Goal: Check status: Check status

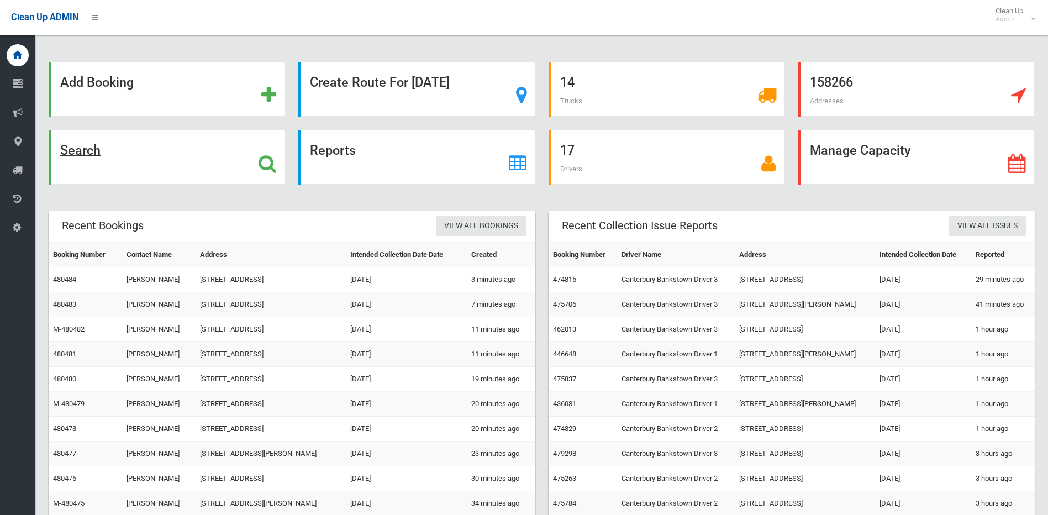
click at [251, 153] on div "Search" at bounding box center [167, 157] width 237 height 55
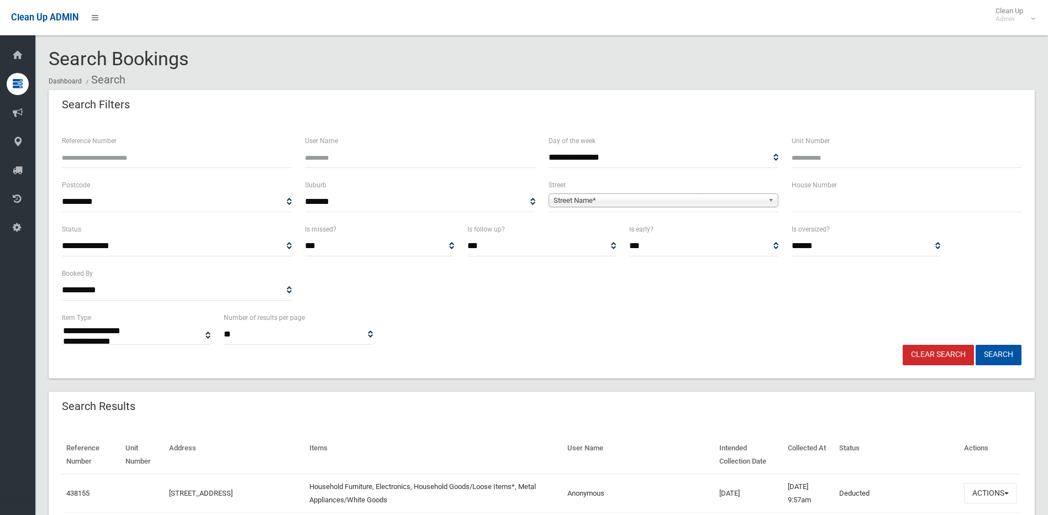
select select
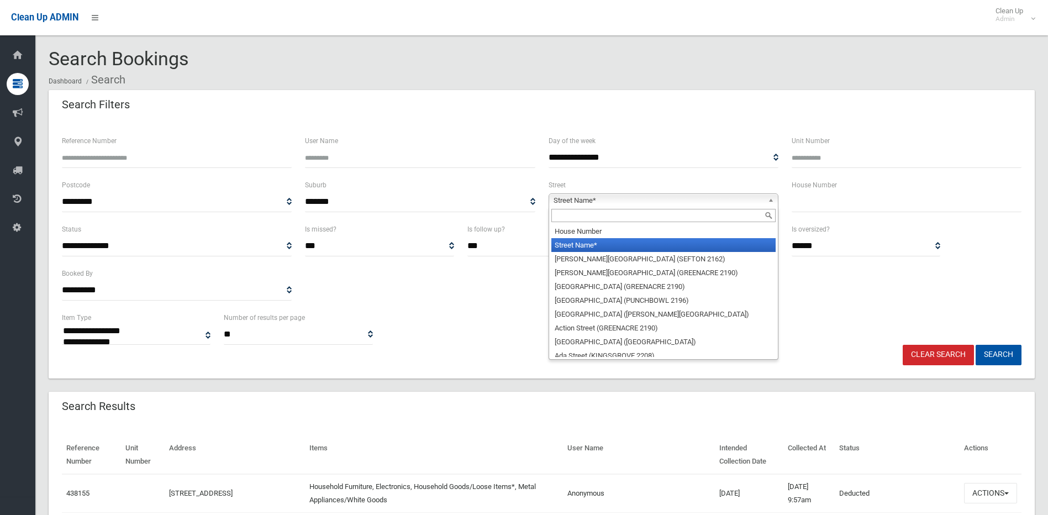
click at [674, 201] on span "Street Name*" at bounding box center [659, 200] width 210 height 13
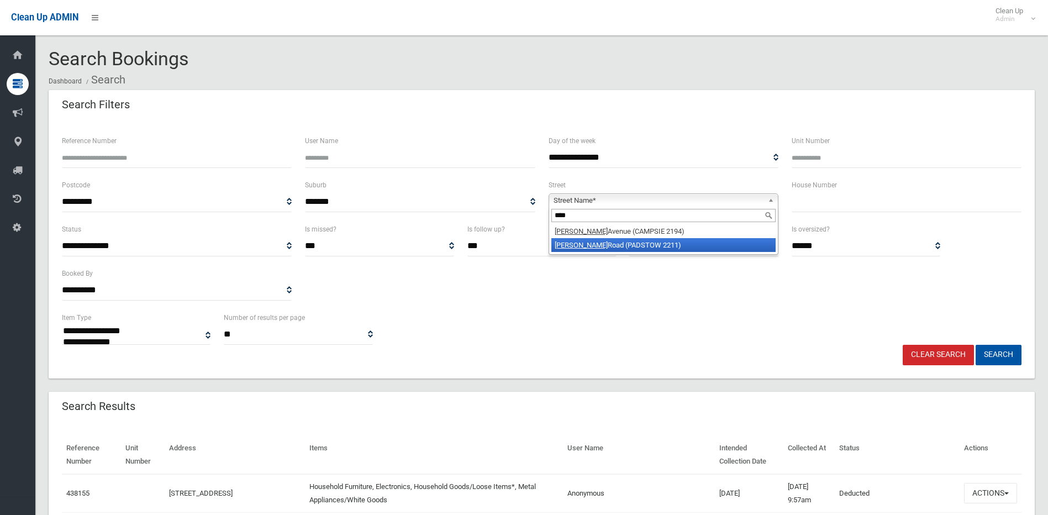
type input "****"
click at [633, 240] on li "[PERSON_NAME][GEOGRAPHIC_DATA] (PADSTOW 2211)" at bounding box center [663, 245] width 224 height 14
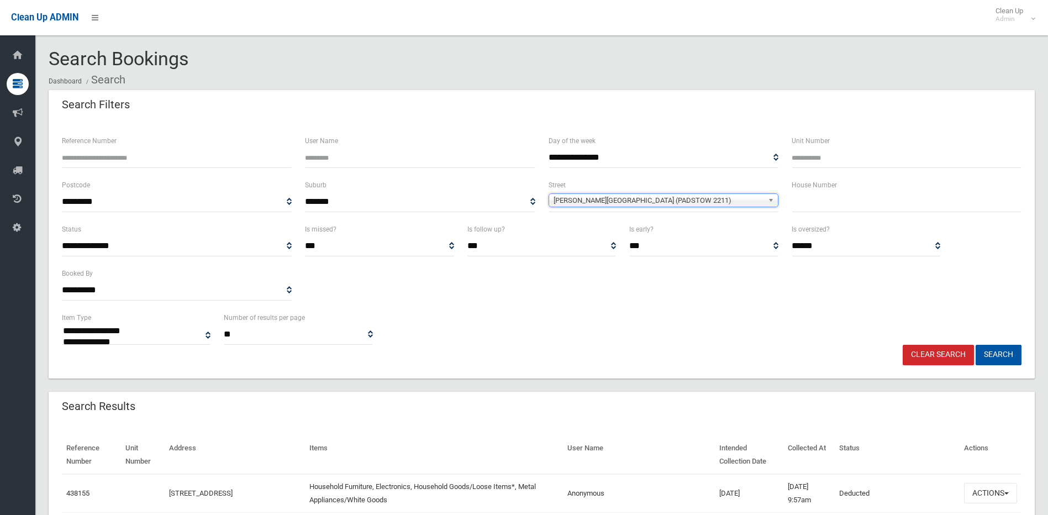
click at [814, 201] on input "text" at bounding box center [907, 202] width 230 height 20
type input "***"
click at [976, 345] on button "Search" at bounding box center [999, 355] width 46 height 20
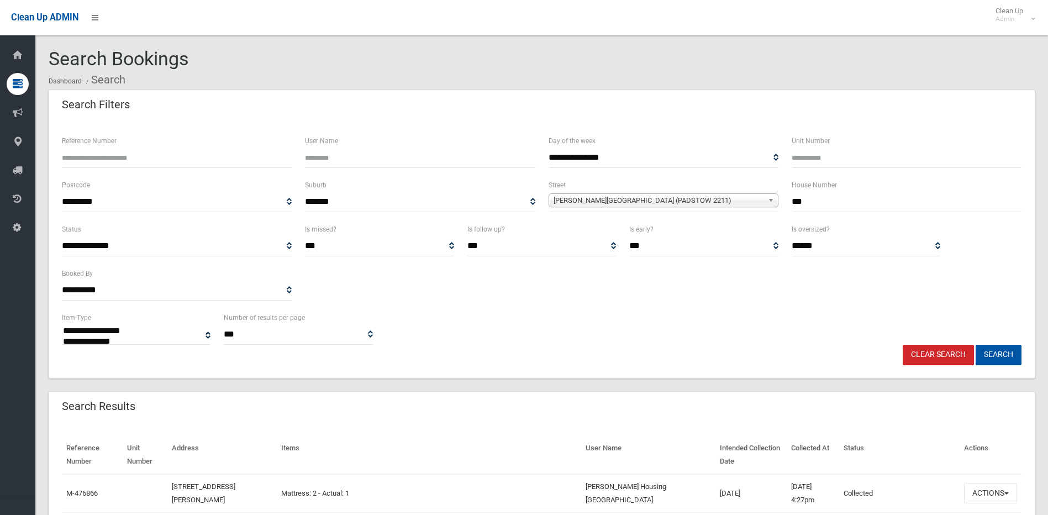
select select
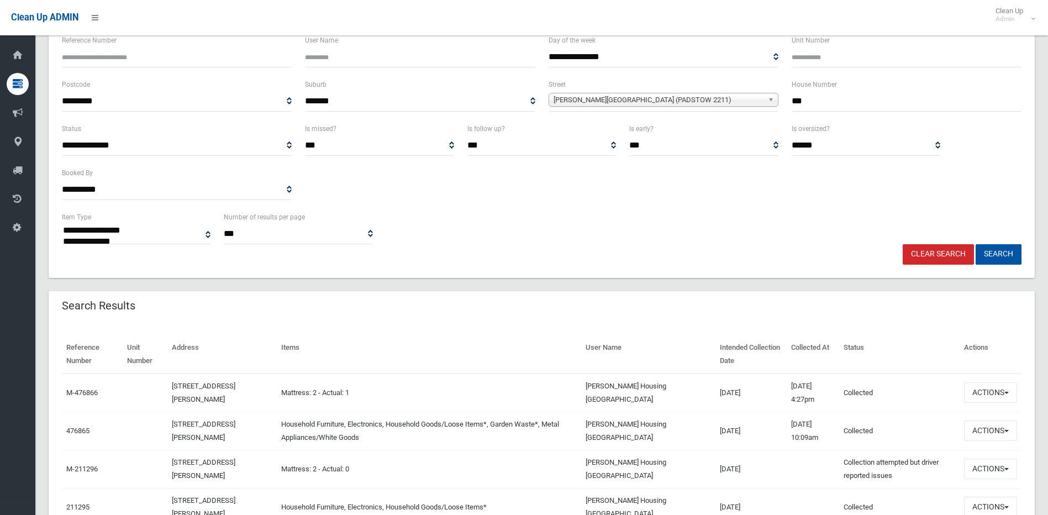
scroll to position [241, 0]
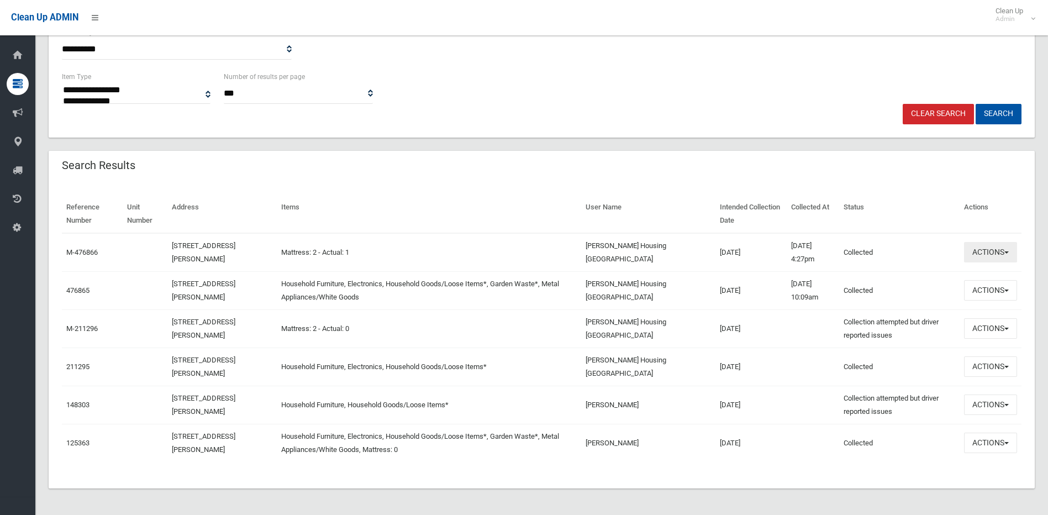
click at [1005, 249] on button "Actions" at bounding box center [990, 252] width 53 height 20
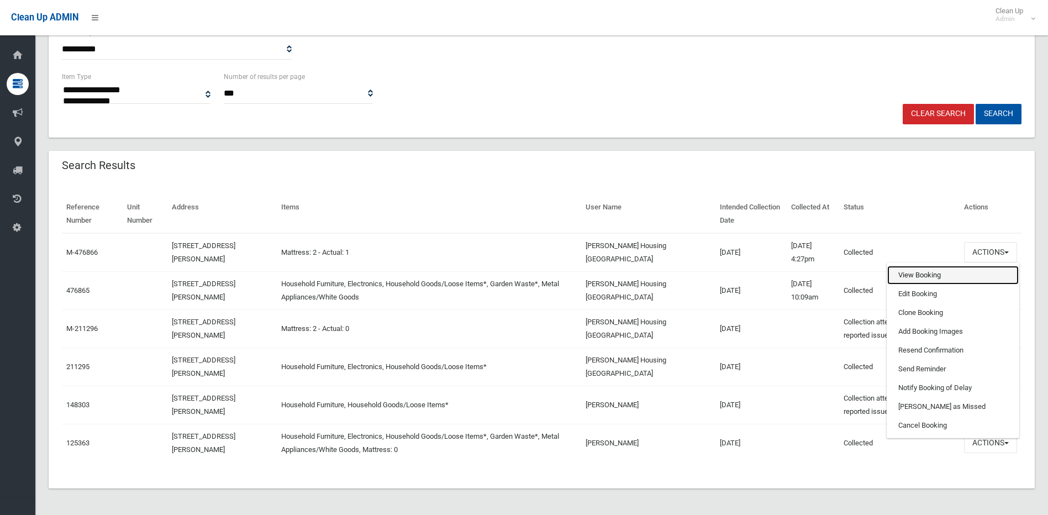
click at [901, 275] on link "View Booking" at bounding box center [953, 275] width 132 height 19
